Goal: Browse casually: Explore the website without a specific task or goal

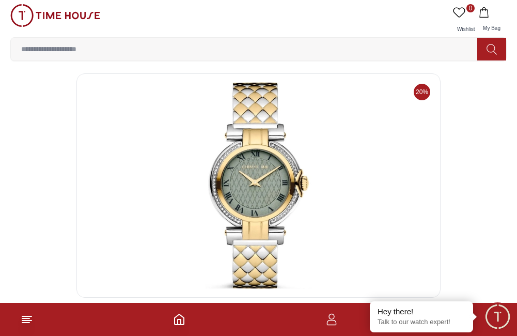
click at [17, 7] on img at bounding box center [55, 15] width 90 height 23
